Goal: Information Seeking & Learning: Find specific fact

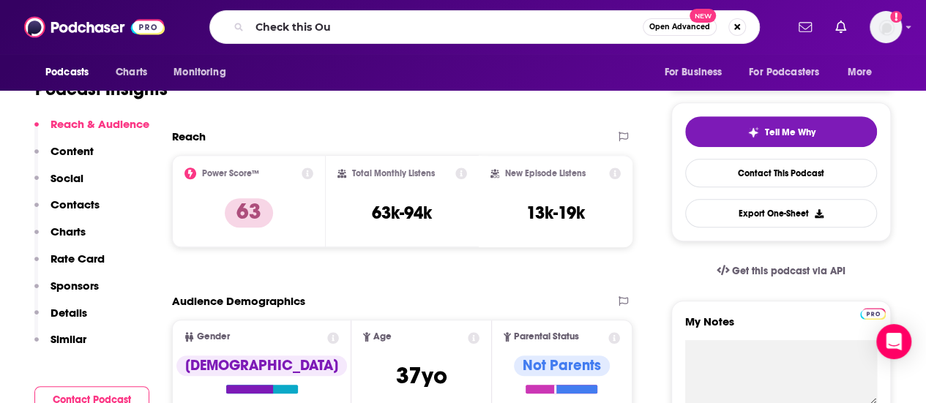
type input "Check this Out"
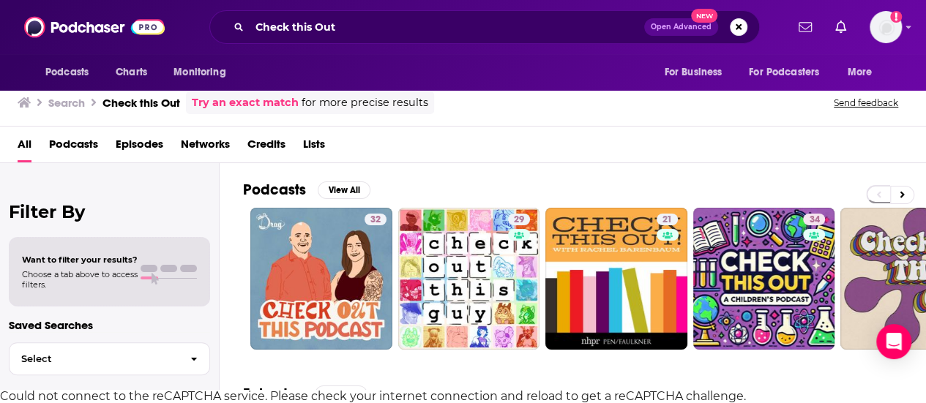
scroll to position [13, 0]
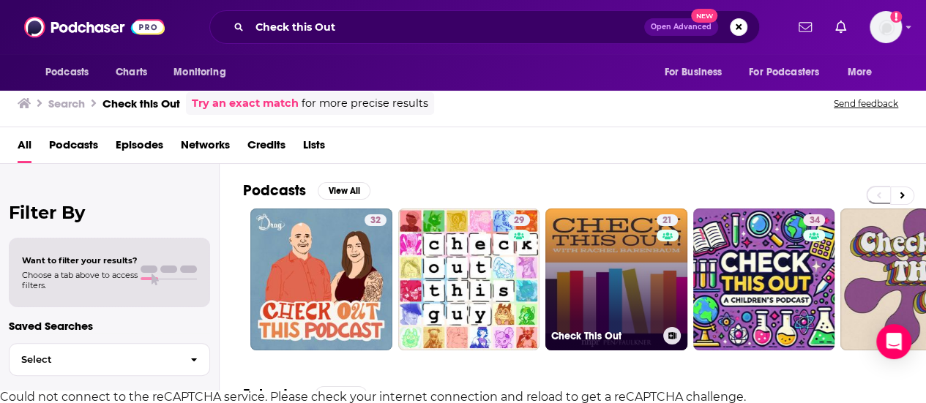
click at [621, 233] on link "21 Check This Out" at bounding box center [616, 280] width 142 height 142
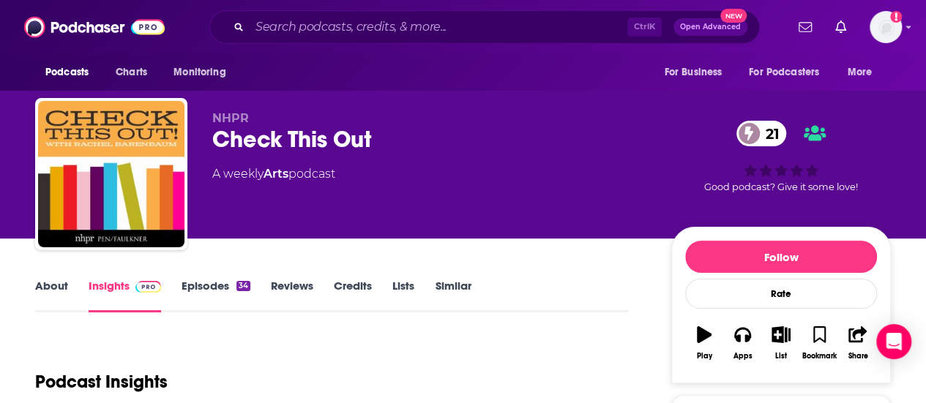
scroll to position [1, 0]
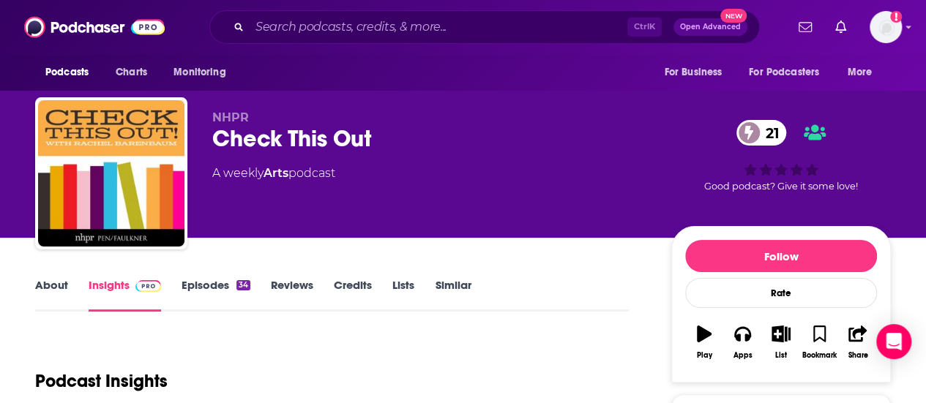
click at [47, 290] on link "About" at bounding box center [51, 295] width 33 height 34
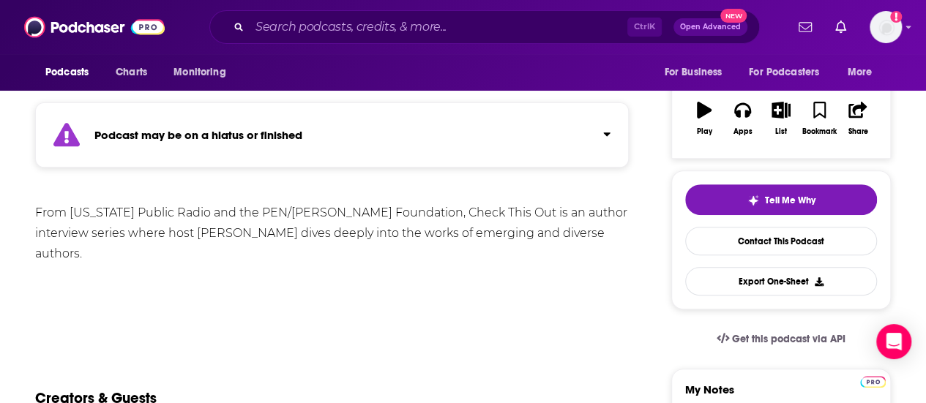
scroll to position [224, 0]
